Goal: Communication & Community: Answer question/provide support

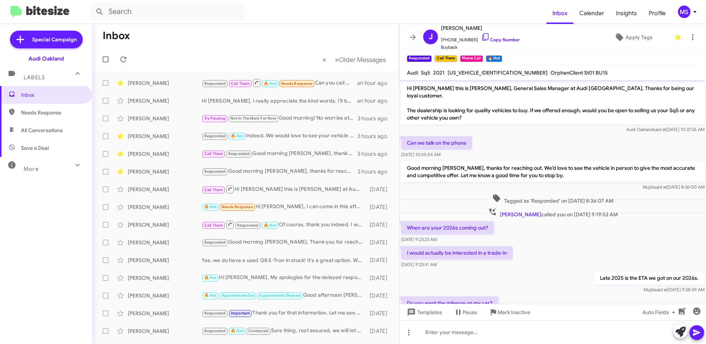
scroll to position [209, 0]
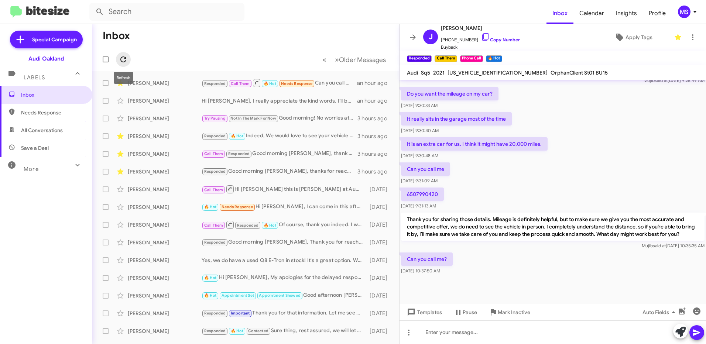
click at [123, 60] on icon at bounding box center [123, 59] width 9 height 9
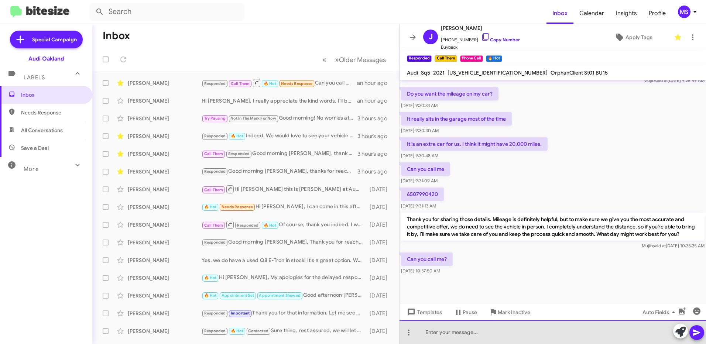
click at [569, 334] on div at bounding box center [553, 333] width 307 height 24
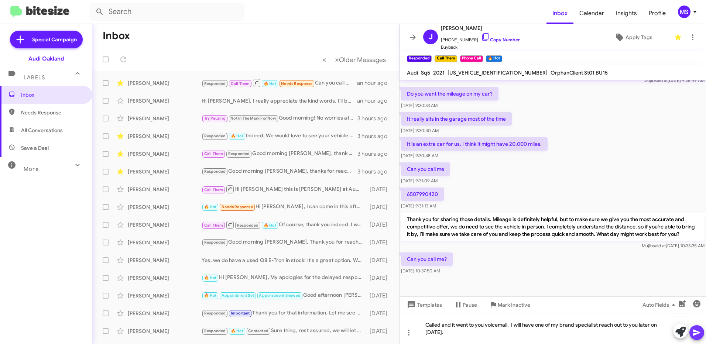
click at [701, 336] on button at bounding box center [697, 332] width 15 height 15
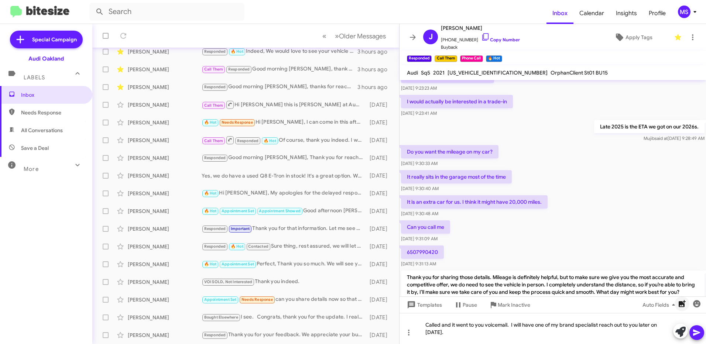
scroll to position [217, 0]
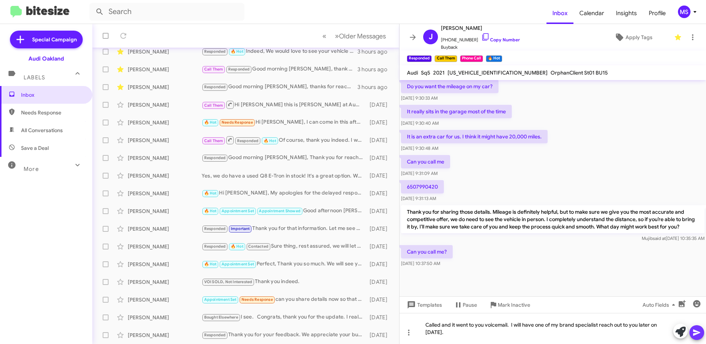
click at [696, 331] on icon at bounding box center [696, 333] width 7 height 6
click at [696, 333] on icon at bounding box center [696, 332] width 9 height 9
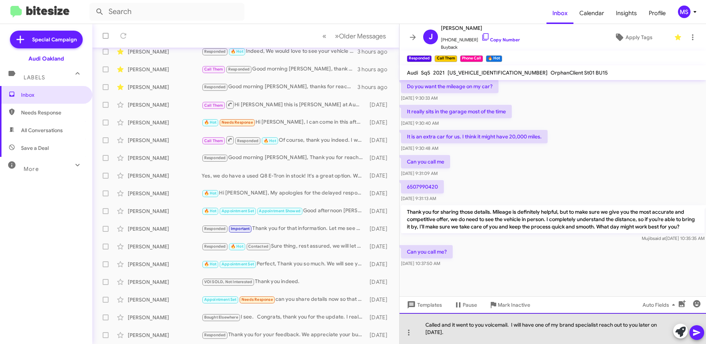
click at [575, 335] on div "Called and it went to you voicemail. I will have one of my brand specialist rea…" at bounding box center [553, 328] width 307 height 31
click at [485, 326] on div "Called and it went to you voicemail. I will have one of my brand specialist rea…" at bounding box center [553, 328] width 307 height 31
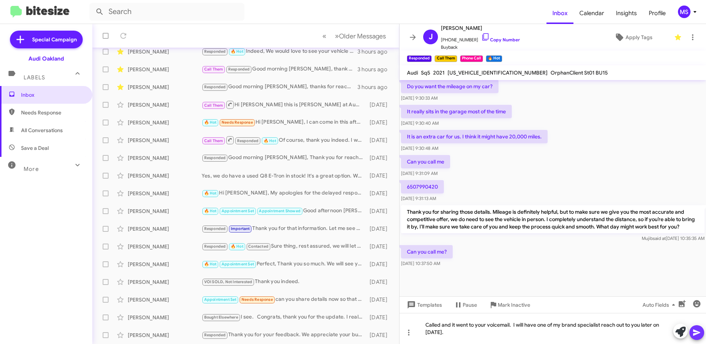
click at [696, 332] on icon at bounding box center [696, 333] width 7 height 6
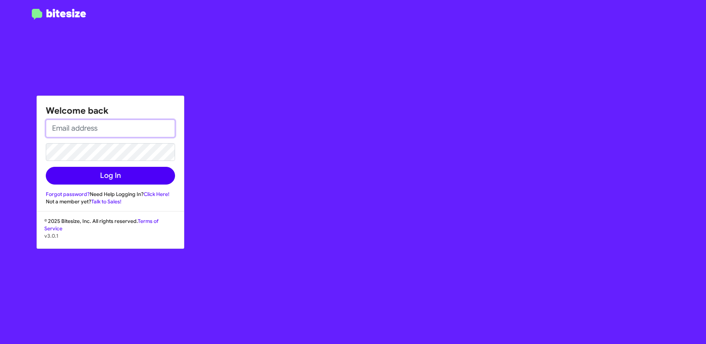
type input "[EMAIL_ADDRESS][PERSON_NAME][DOMAIN_NAME]"
click at [129, 175] on button "Log In" at bounding box center [110, 176] width 129 height 18
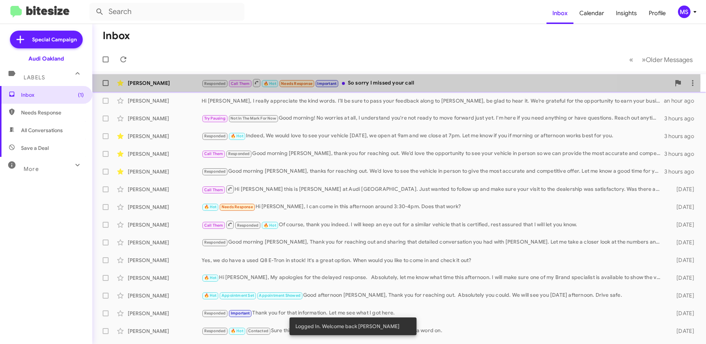
click at [189, 83] on div "[PERSON_NAME]" at bounding box center [165, 82] width 74 height 7
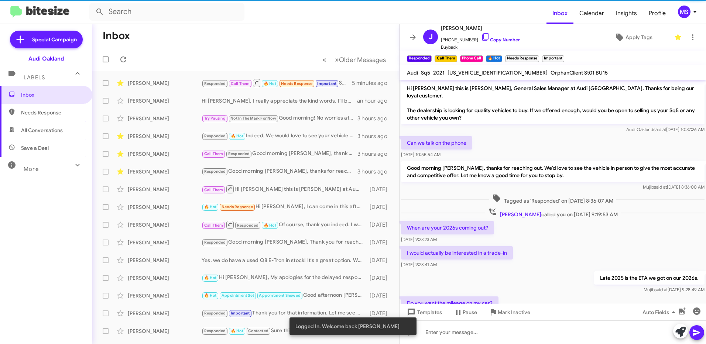
scroll to position [263, 0]
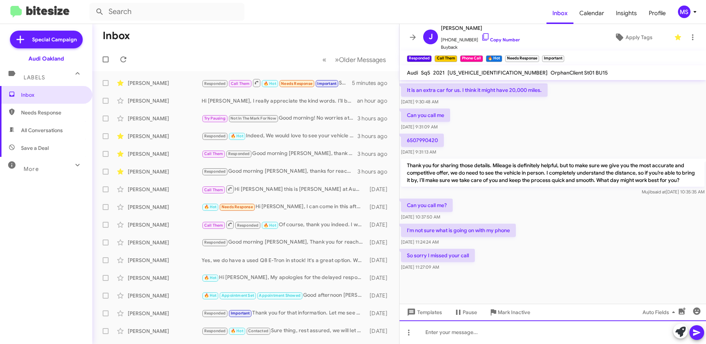
click at [543, 337] on div at bounding box center [553, 333] width 307 height 24
click at [124, 59] on icon at bounding box center [123, 59] width 9 height 9
click at [628, 37] on span "Apply Tags" at bounding box center [639, 37] width 27 height 13
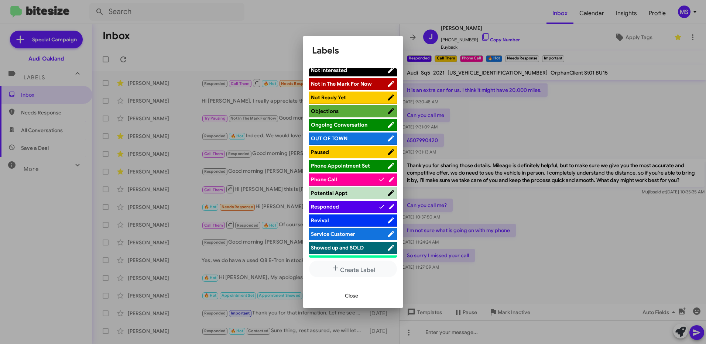
scroll to position [295, 0]
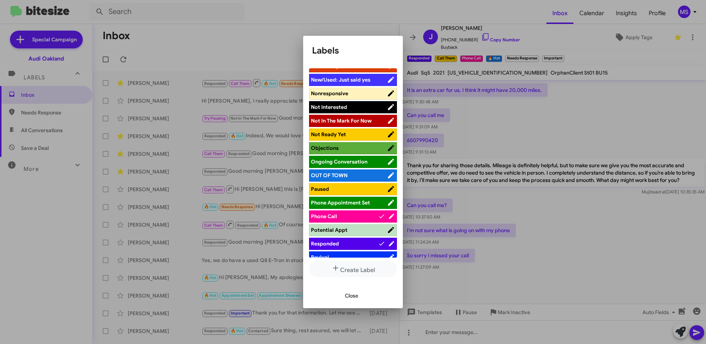
click at [362, 159] on span "Ongoing Conversation" at bounding box center [339, 161] width 57 height 7
click at [359, 295] on button "Close" at bounding box center [351, 295] width 25 height 13
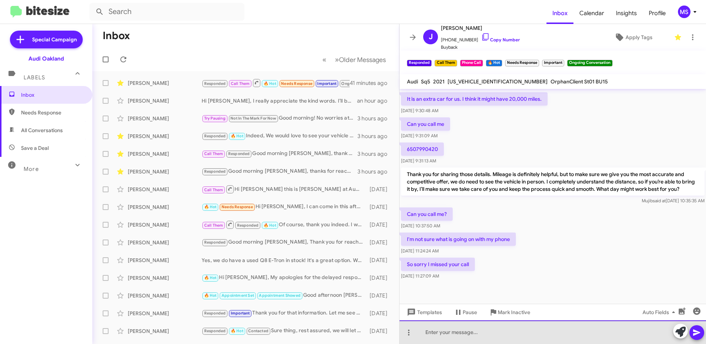
click at [468, 332] on div at bounding box center [553, 333] width 307 height 24
click at [447, 335] on div "N" at bounding box center [553, 333] width 307 height 24
